Goal: Navigation & Orientation: Understand site structure

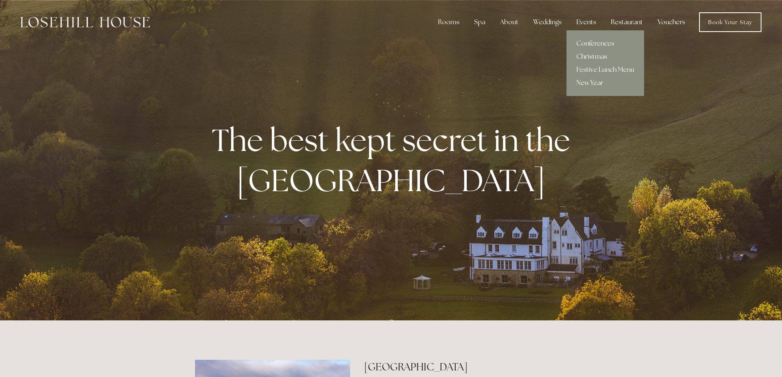
click at [589, 44] on link "Conferences" at bounding box center [605, 43] width 78 height 13
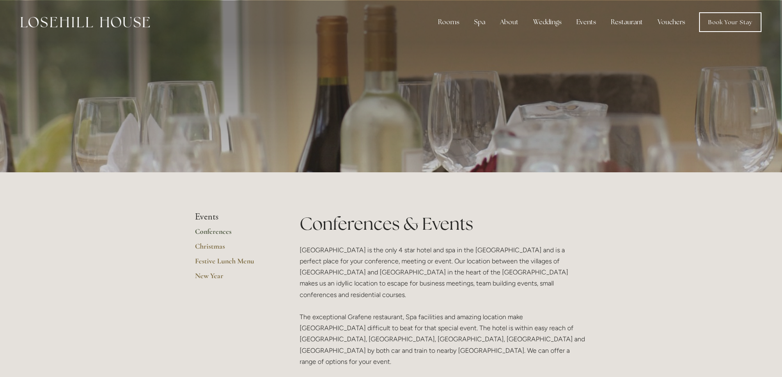
click at [217, 230] on link "Conferences" at bounding box center [234, 234] width 78 height 15
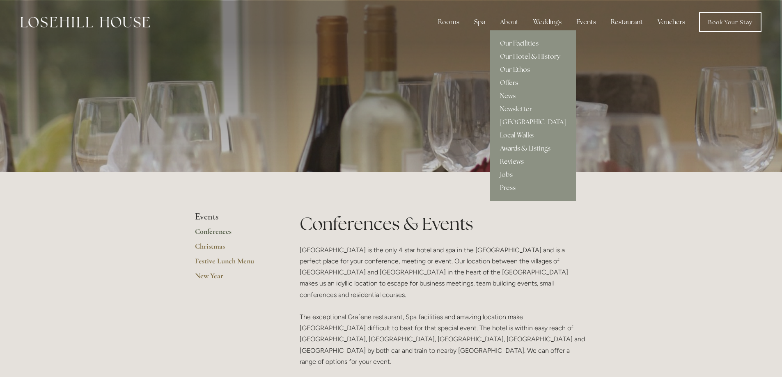
click at [514, 53] on link "Our Hotel & History" at bounding box center [533, 56] width 86 height 13
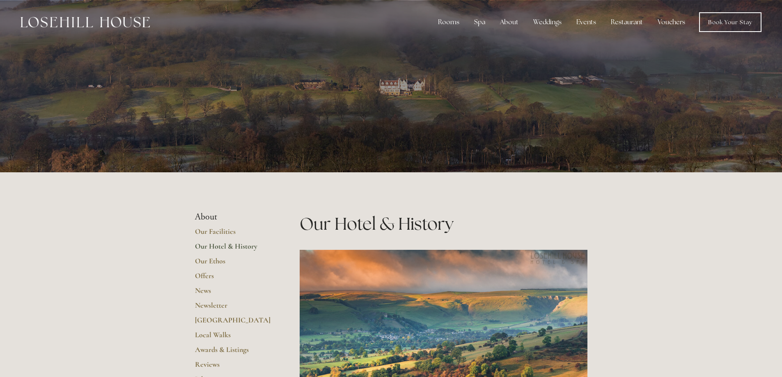
scroll to position [164, 0]
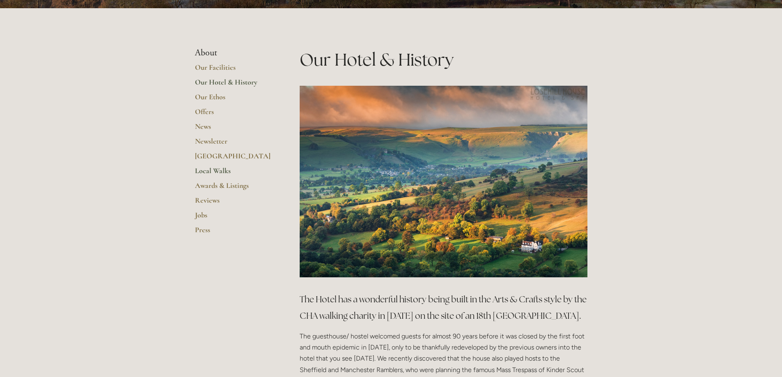
click at [221, 167] on link "Local Walks" at bounding box center [234, 173] width 78 height 15
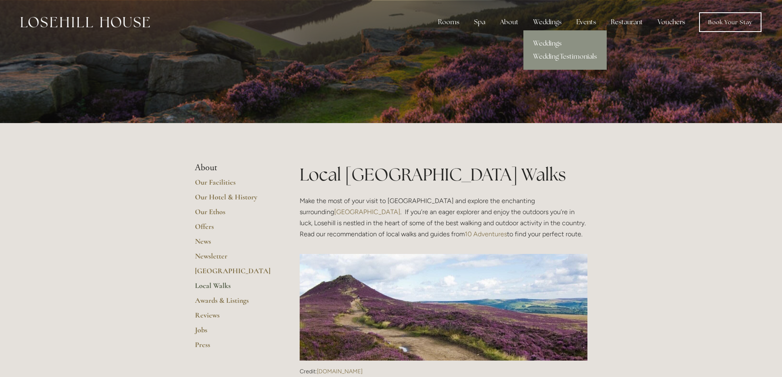
click at [543, 41] on link "Weddings" at bounding box center [564, 43] width 83 height 13
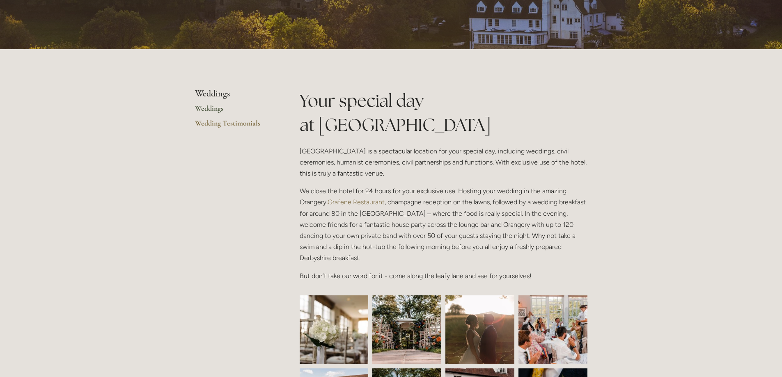
scroll to position [246, 0]
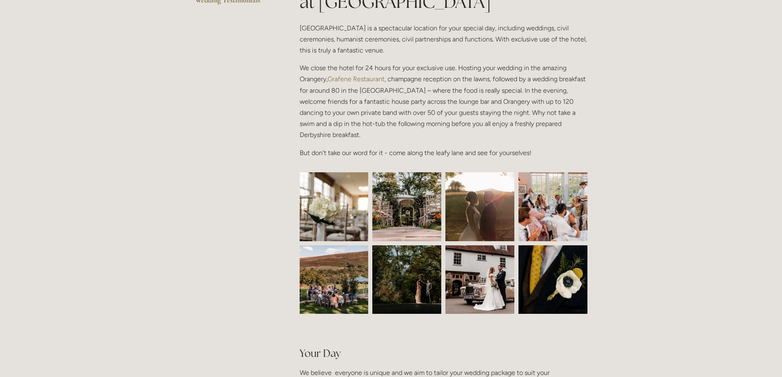
click at [350, 225] on img at bounding box center [333, 206] width 103 height 69
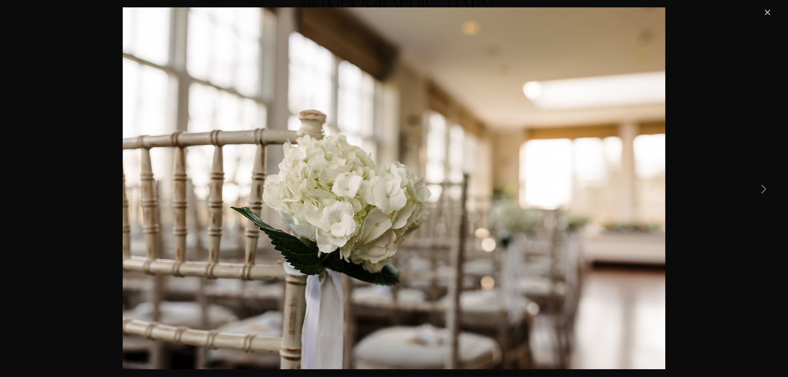
click at [763, 191] on link "Next Item" at bounding box center [763, 189] width 18 height 18
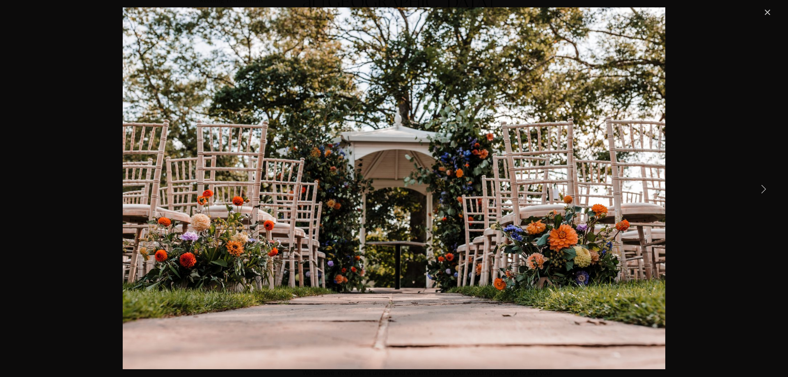
click at [763, 191] on link "Next Item" at bounding box center [763, 189] width 18 height 18
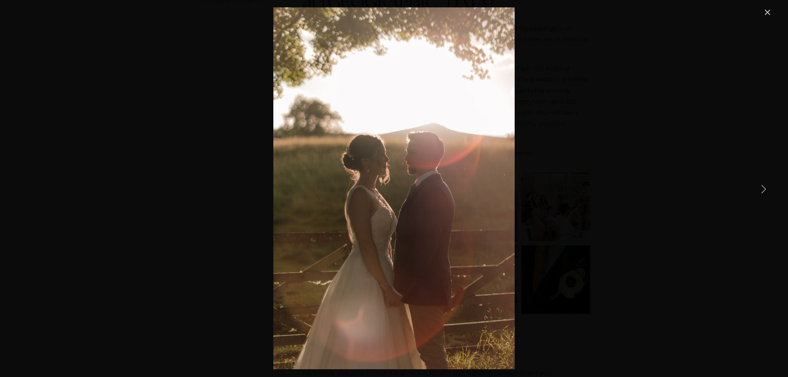
click at [763, 191] on link "Next Item" at bounding box center [763, 189] width 18 height 18
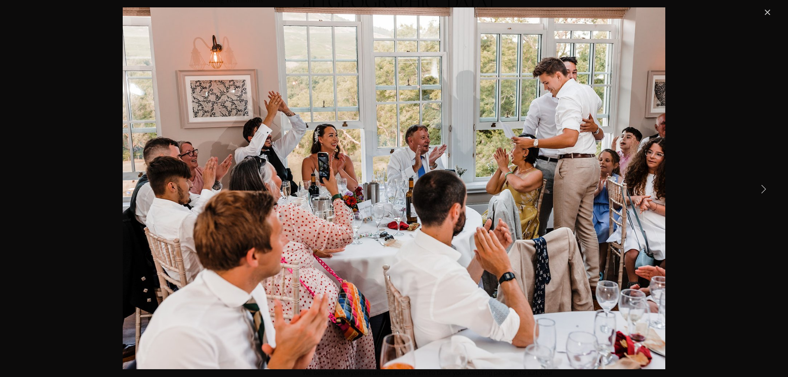
click at [763, 191] on link "Next Item" at bounding box center [763, 189] width 18 height 18
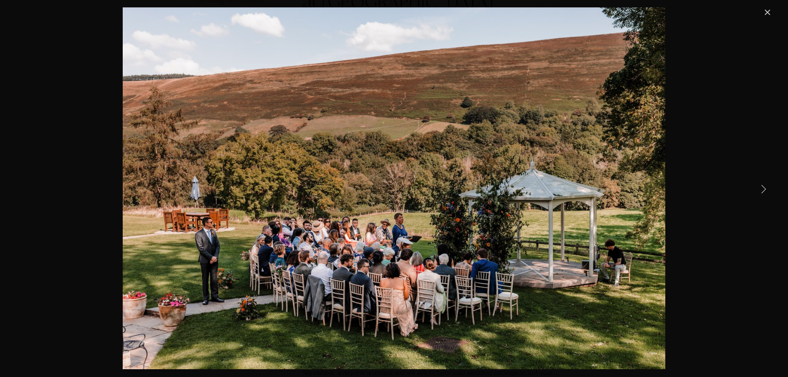
click at [763, 191] on link "Next Item" at bounding box center [763, 189] width 18 height 18
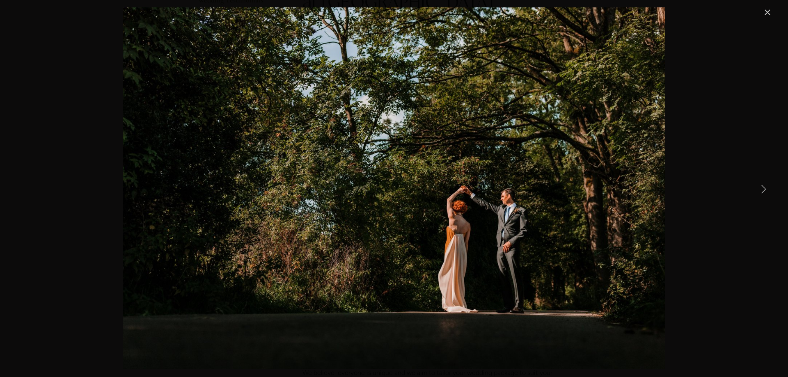
click at [763, 191] on link "Next Item" at bounding box center [763, 189] width 18 height 18
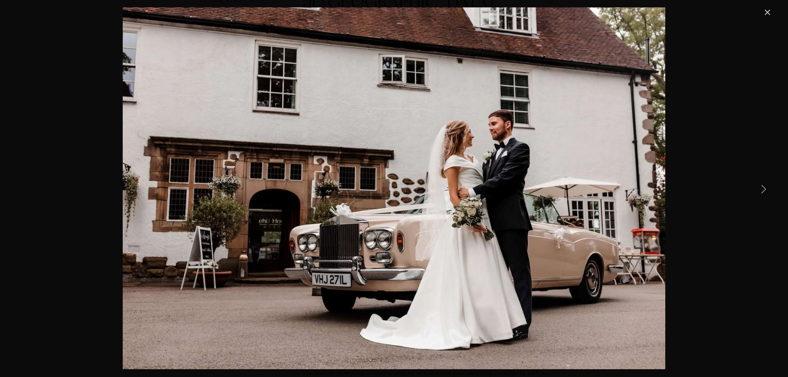
click at [763, 191] on link "Next Item" at bounding box center [763, 189] width 18 height 18
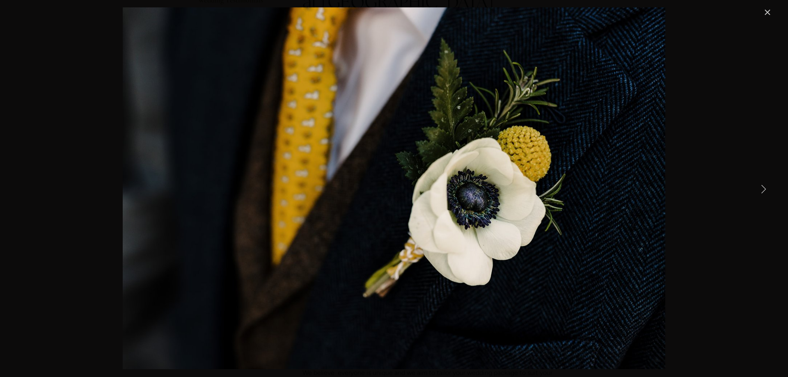
click at [763, 191] on link "Next Item" at bounding box center [763, 189] width 18 height 18
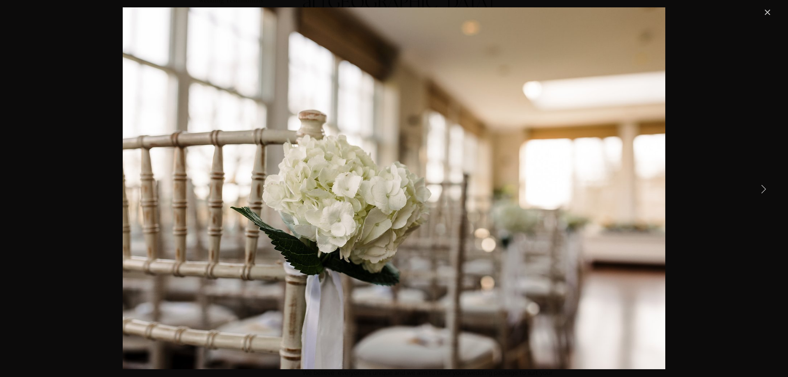
click at [767, 14] on link "Close" at bounding box center [768, 12] width 10 height 10
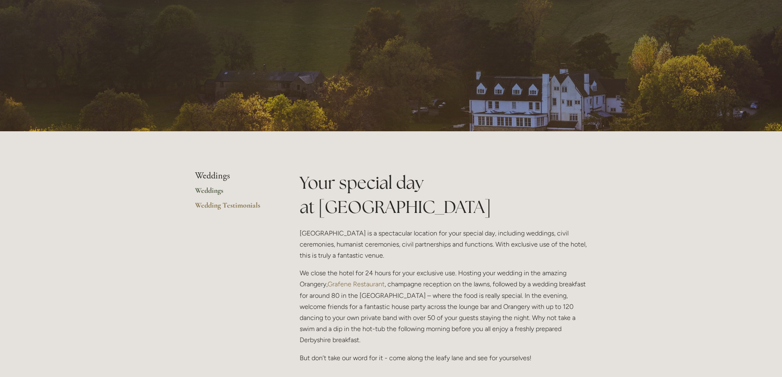
scroll to position [0, 0]
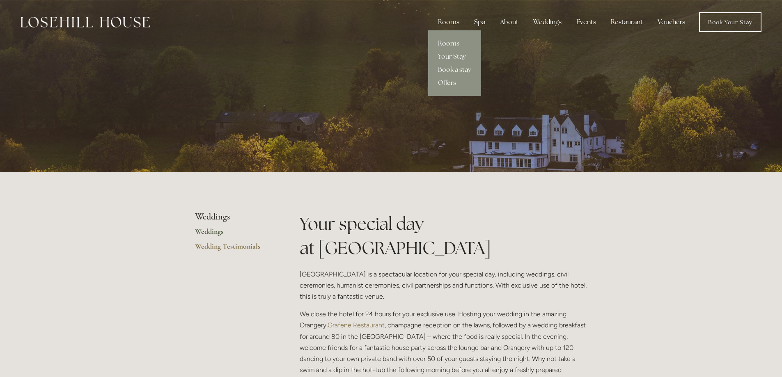
click at [454, 41] on link "Rooms" at bounding box center [454, 43] width 53 height 13
